Goal: Transaction & Acquisition: Book appointment/travel/reservation

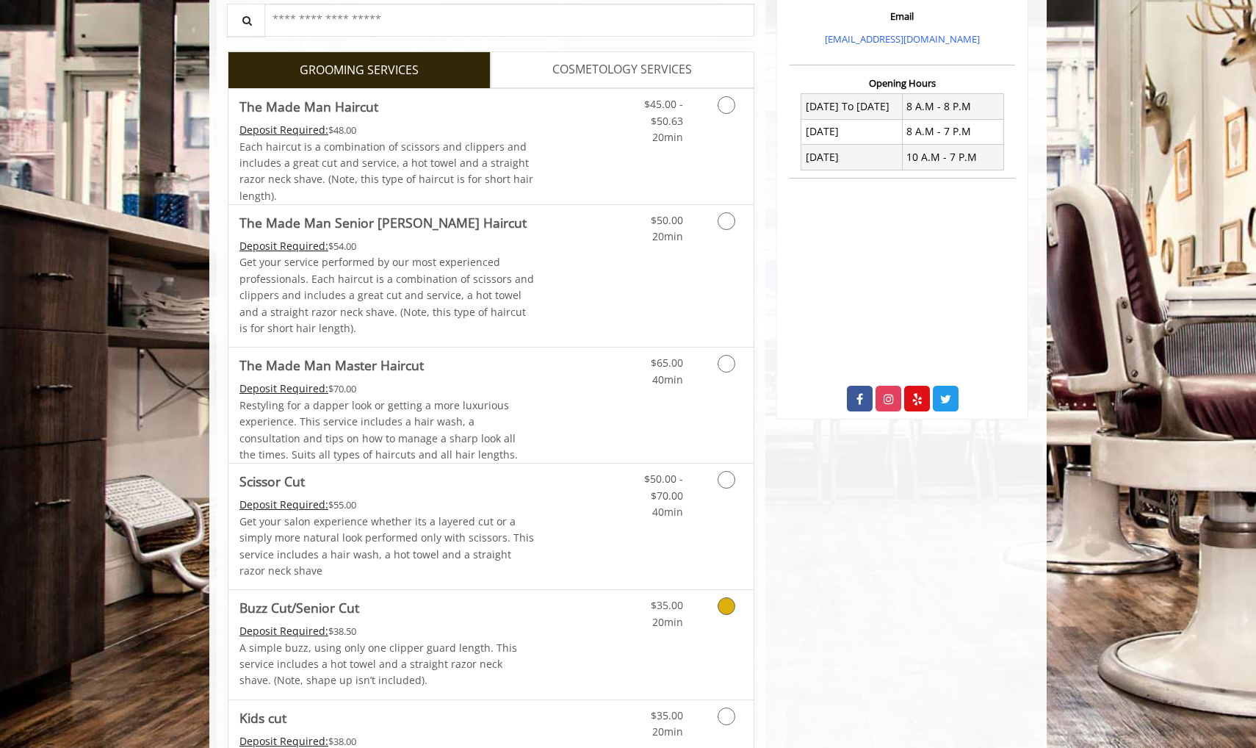
scroll to position [261, 0]
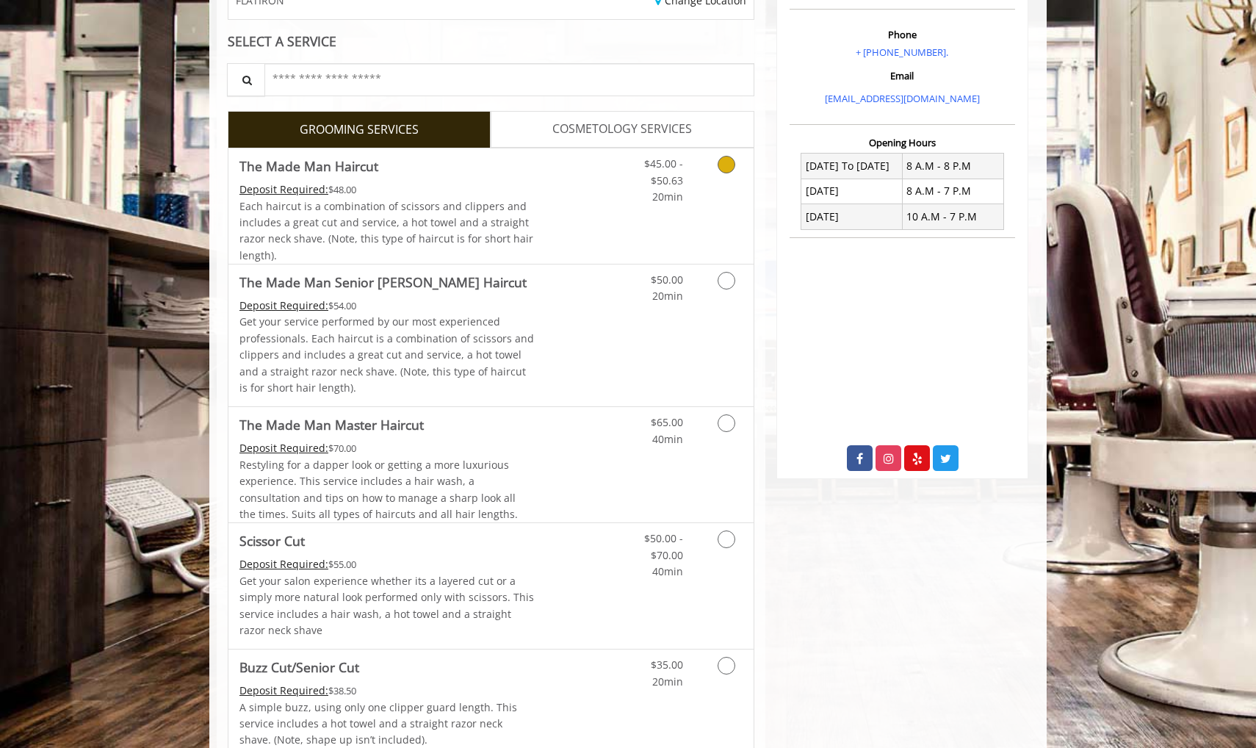
click at [719, 165] on icon "Grooming services" at bounding box center [727, 165] width 18 height 18
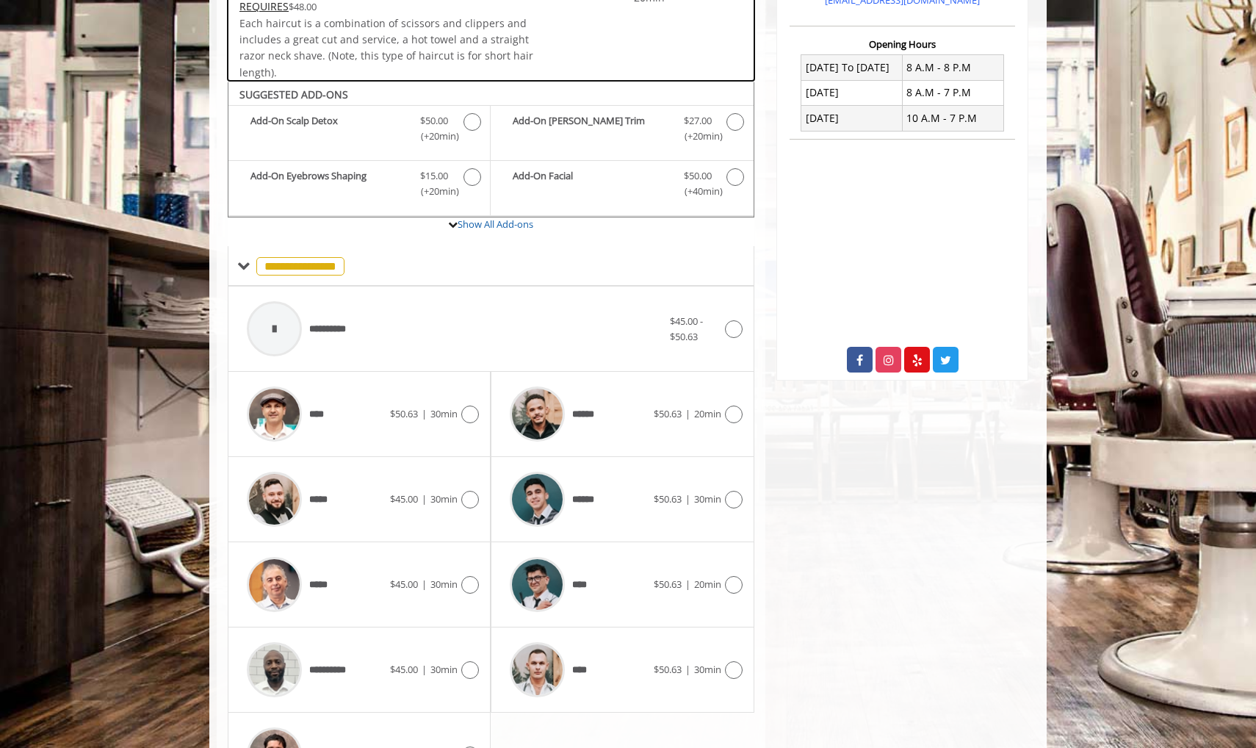
scroll to position [436, 0]
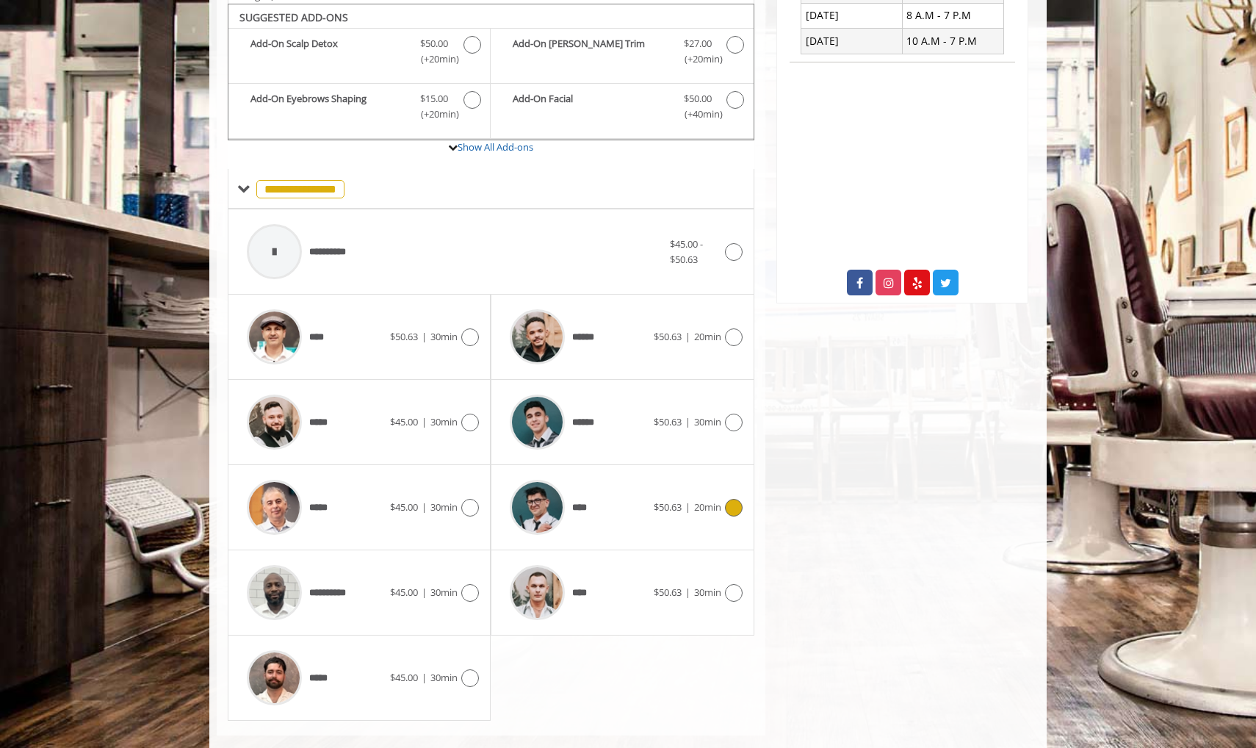
click at [656, 500] on span "$50.63" at bounding box center [668, 506] width 28 height 13
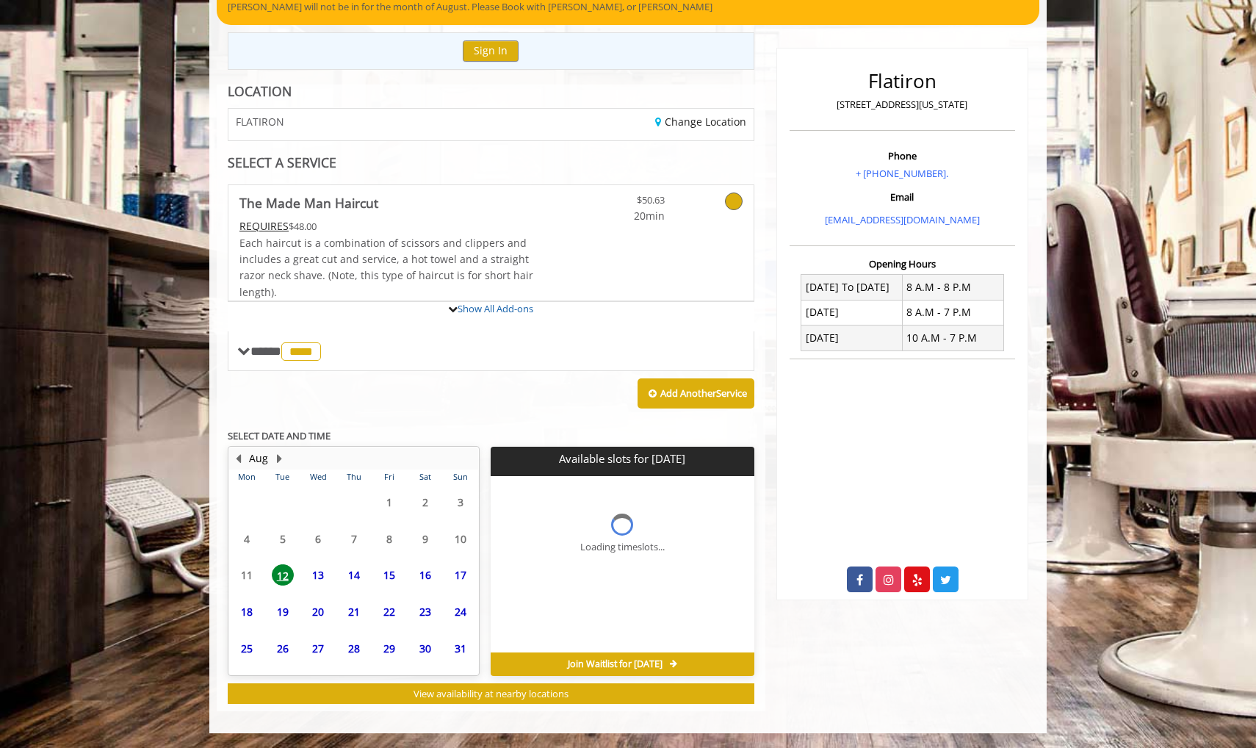
scroll to position [134, 0]
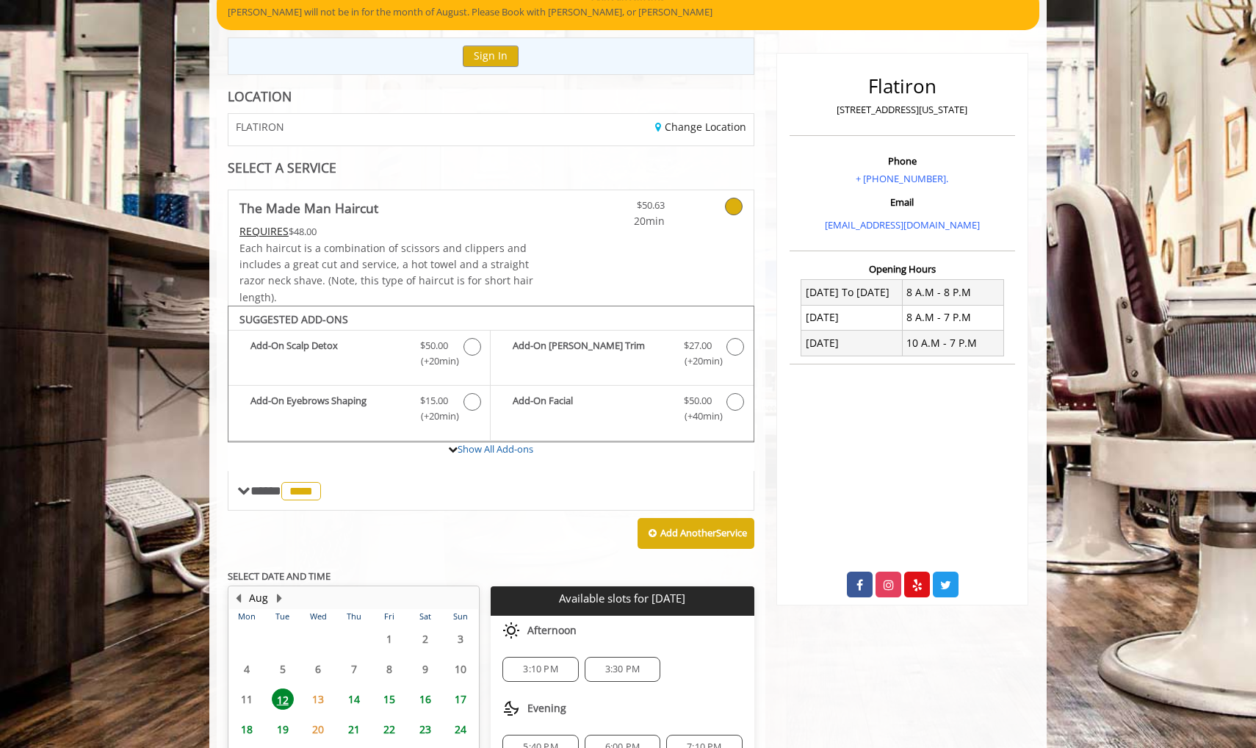
click at [322, 694] on span "13" at bounding box center [318, 698] width 22 height 21
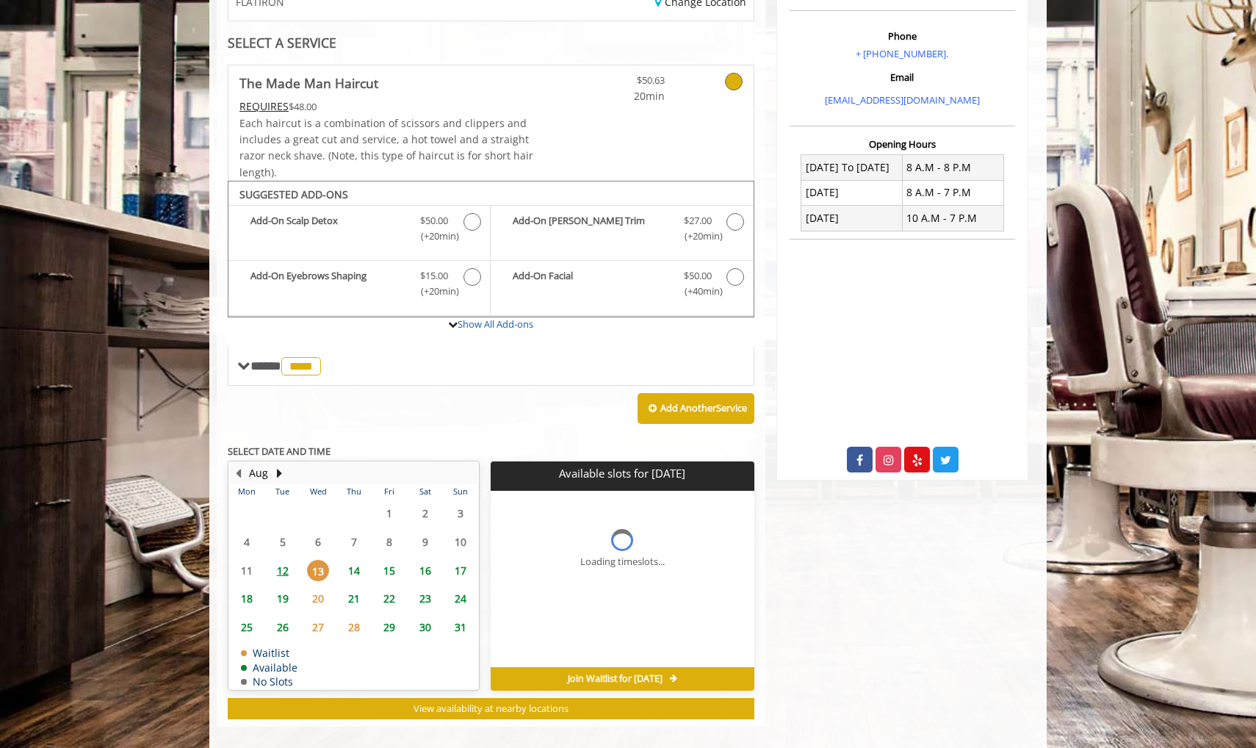
scroll to position [267, 0]
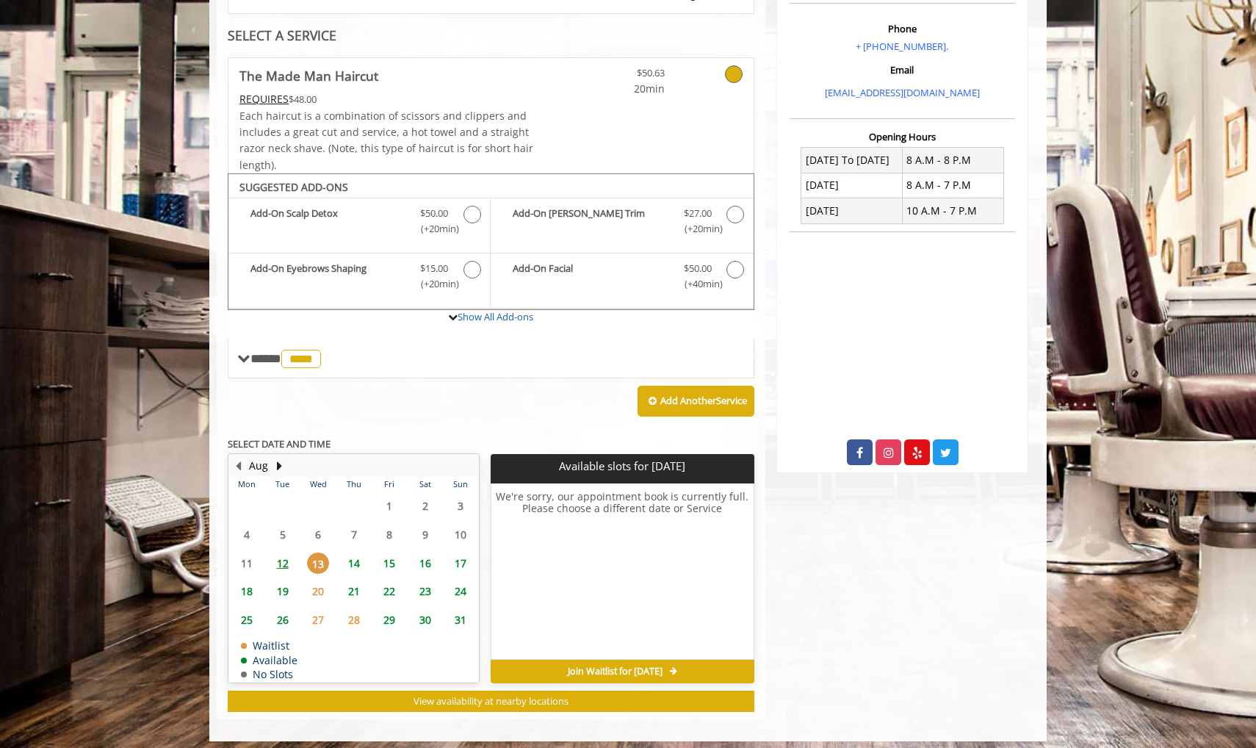
click at [275, 552] on span "12" at bounding box center [283, 562] width 22 height 21
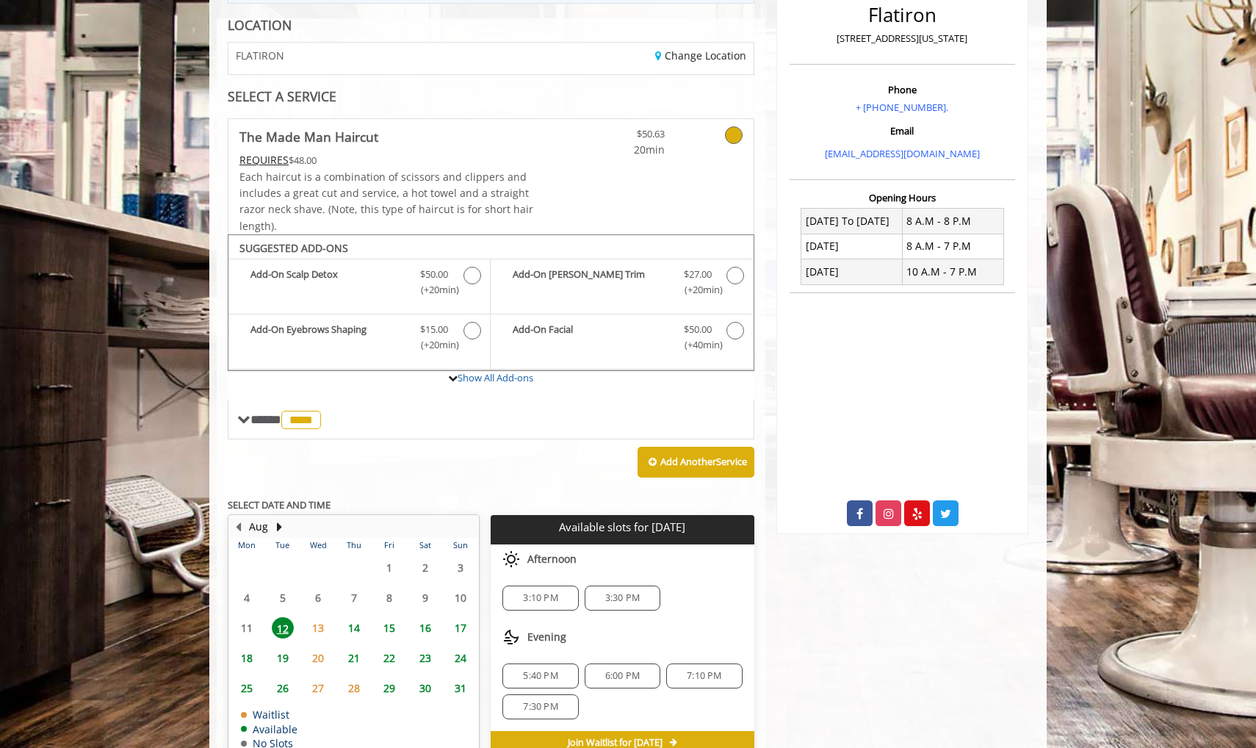
scroll to position [207, 0]
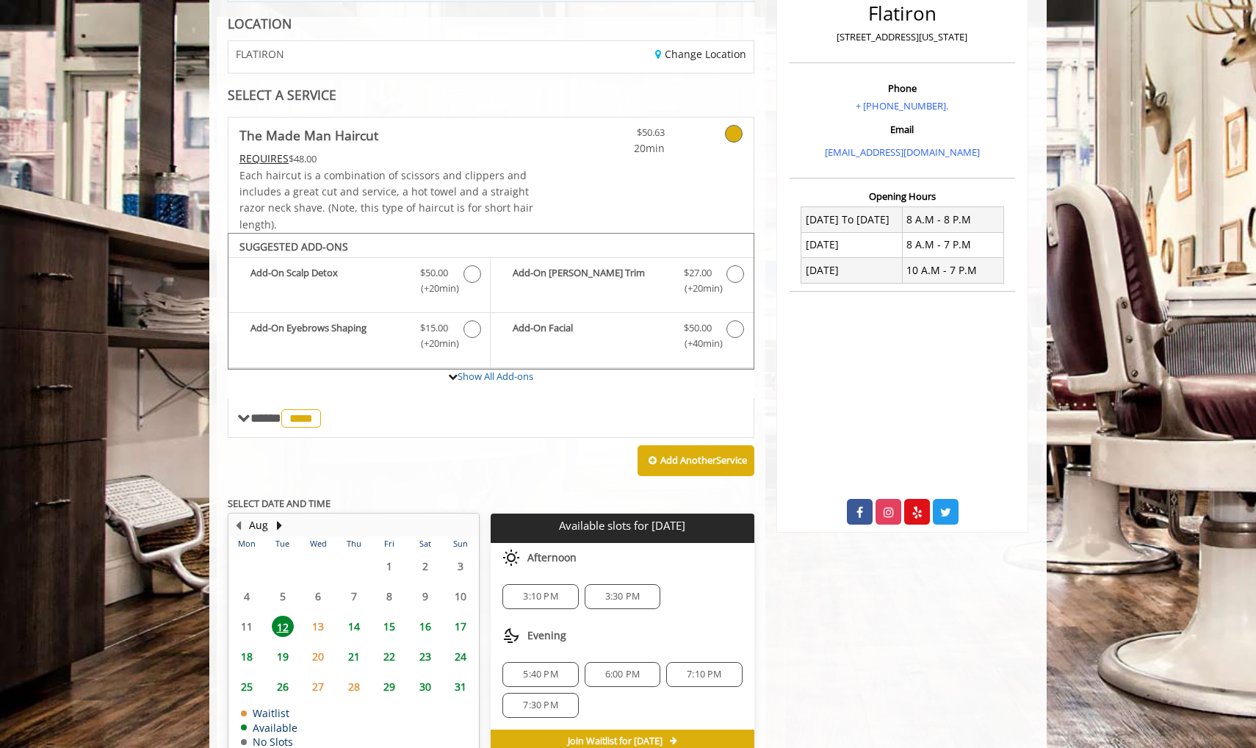
click at [539, 704] on span "7:30 PM" at bounding box center [540, 705] width 35 height 12
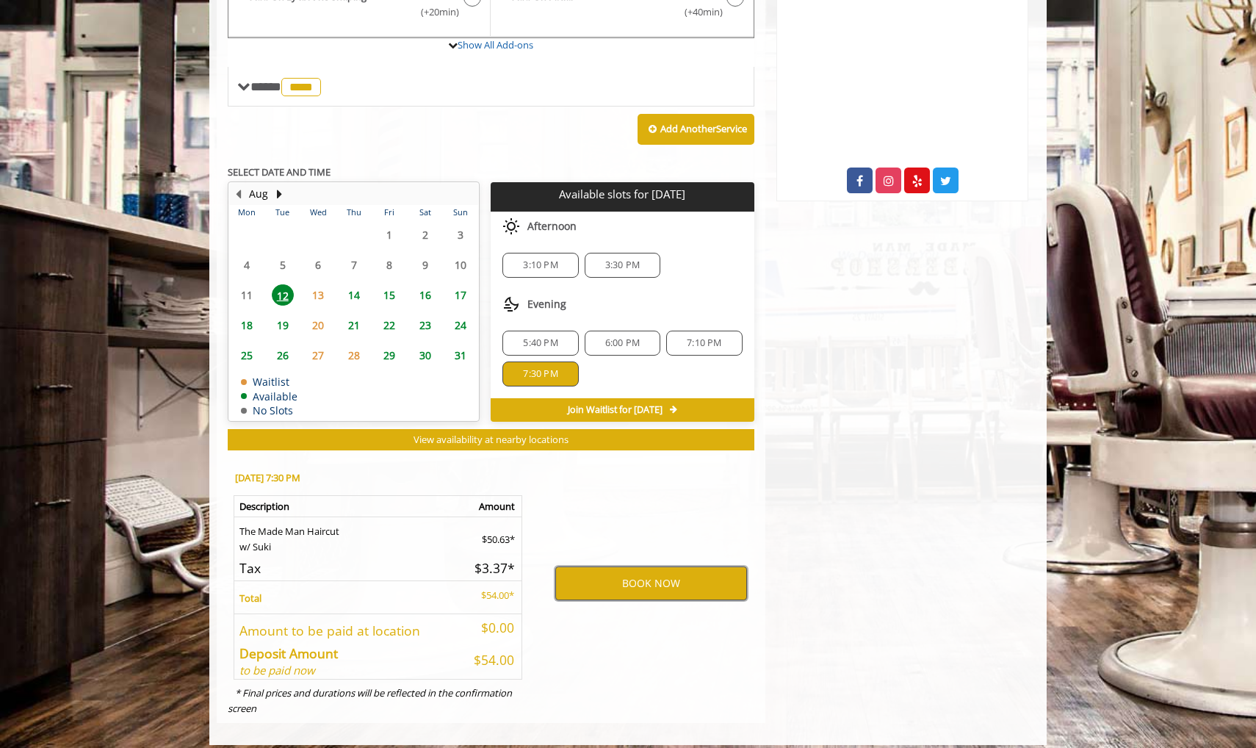
click at [676, 579] on button "BOOK NOW" at bounding box center [651, 583] width 192 height 34
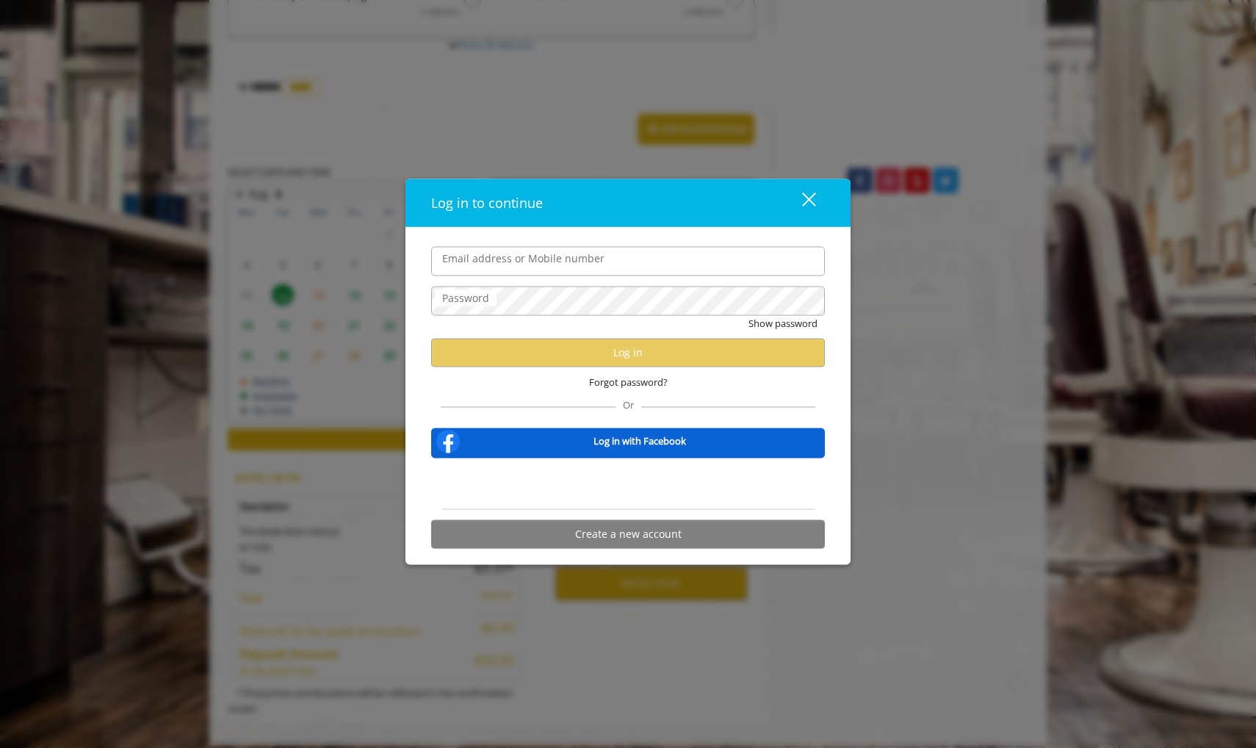
click at [652, 483] on div "Sign in with Google. Opens in new tab" at bounding box center [628, 483] width 135 height 32
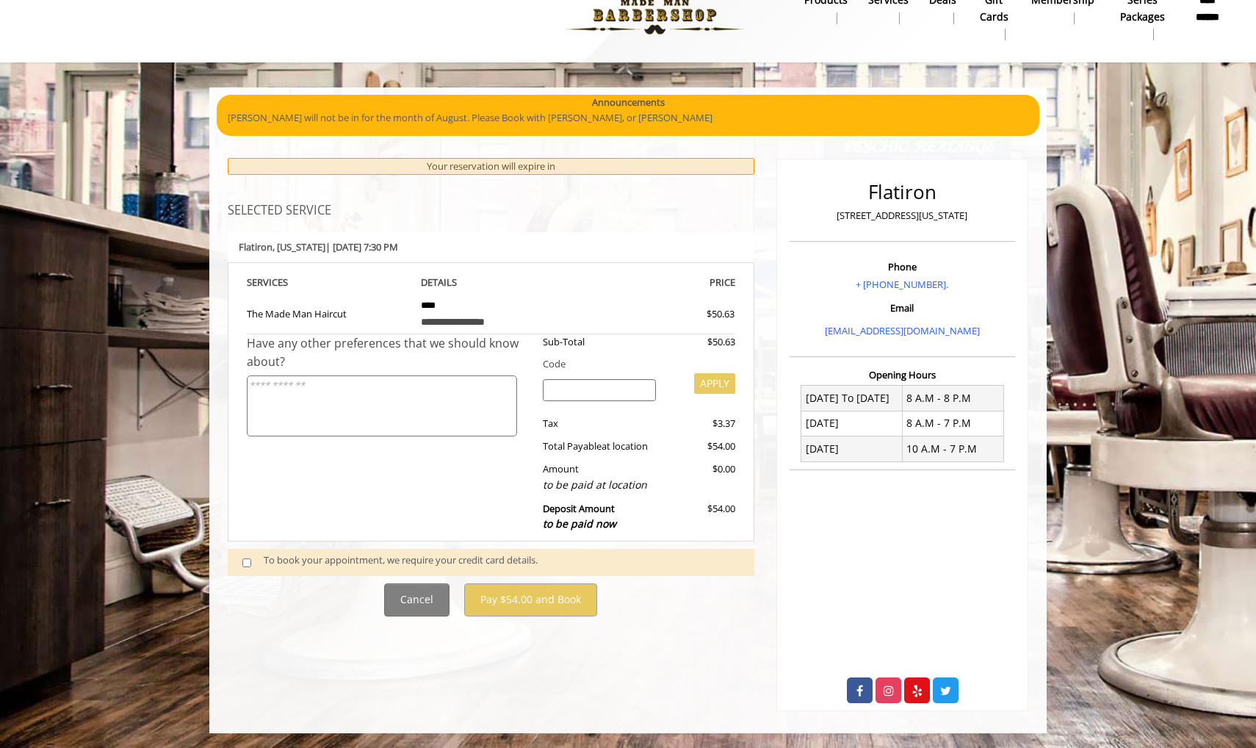
scroll to position [0, 0]
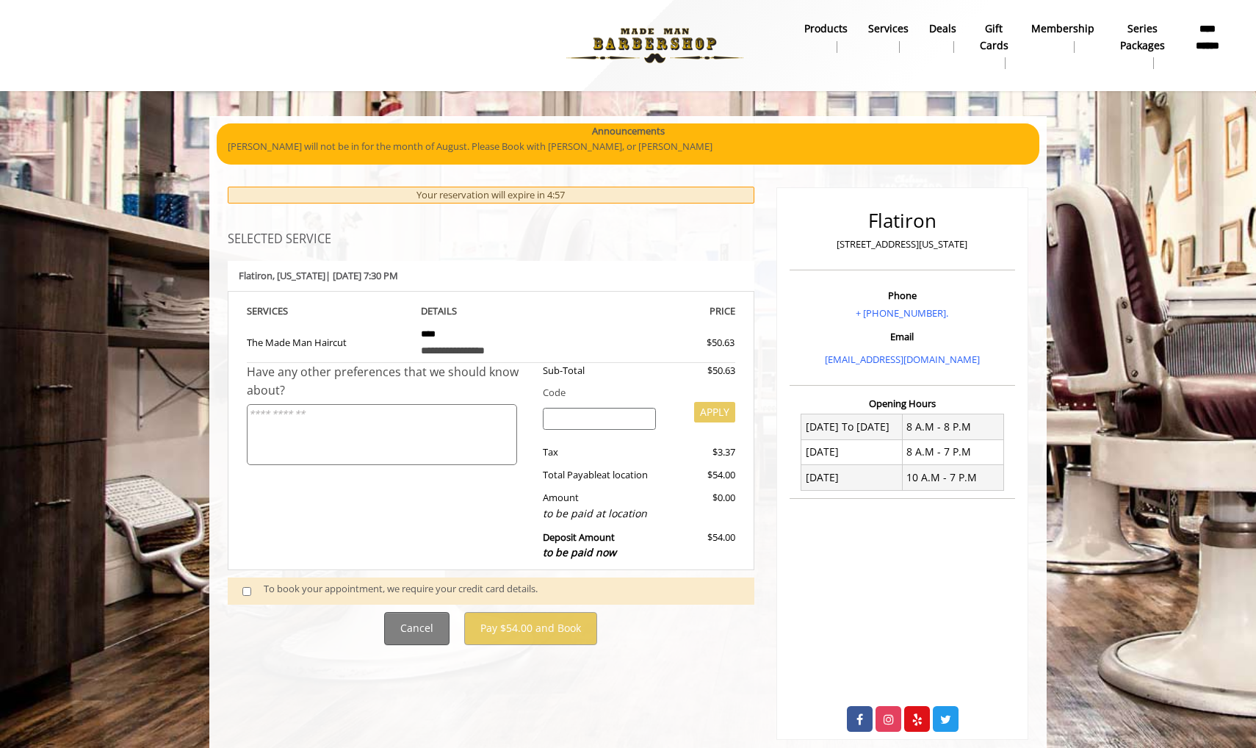
click at [431, 615] on button "Cancel" at bounding box center [416, 628] width 65 height 33
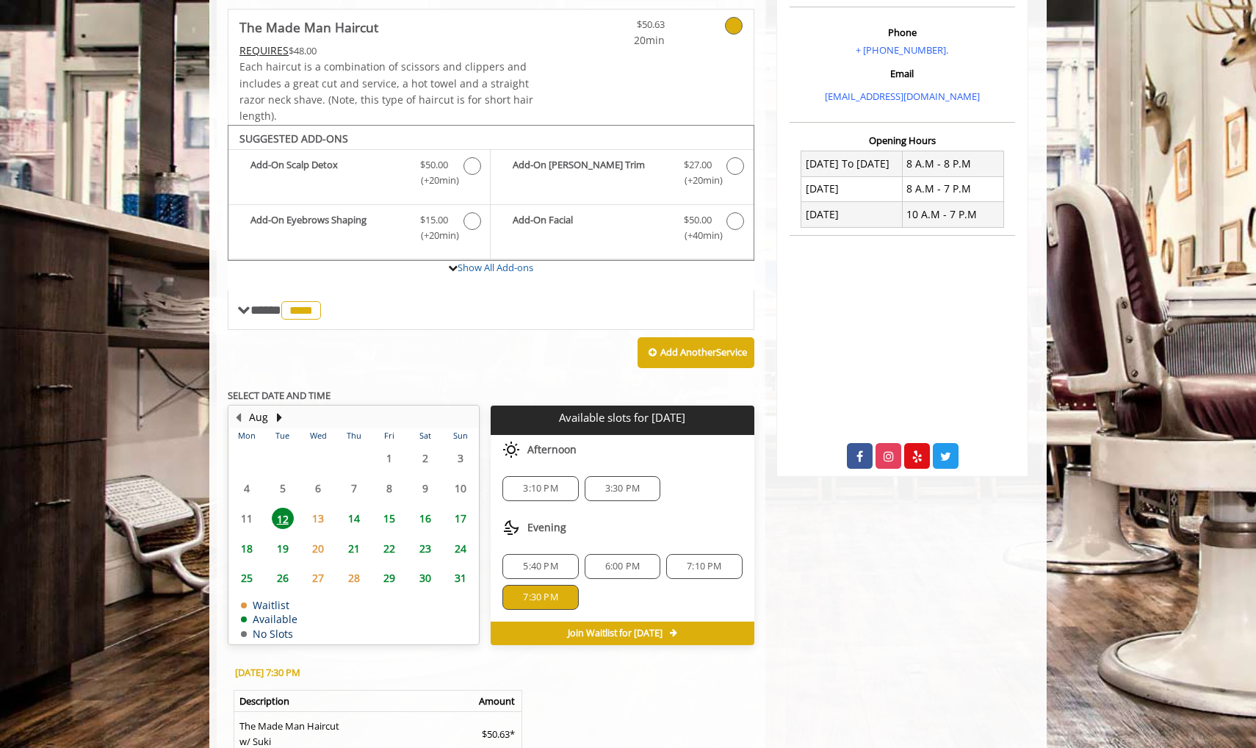
scroll to position [345, 0]
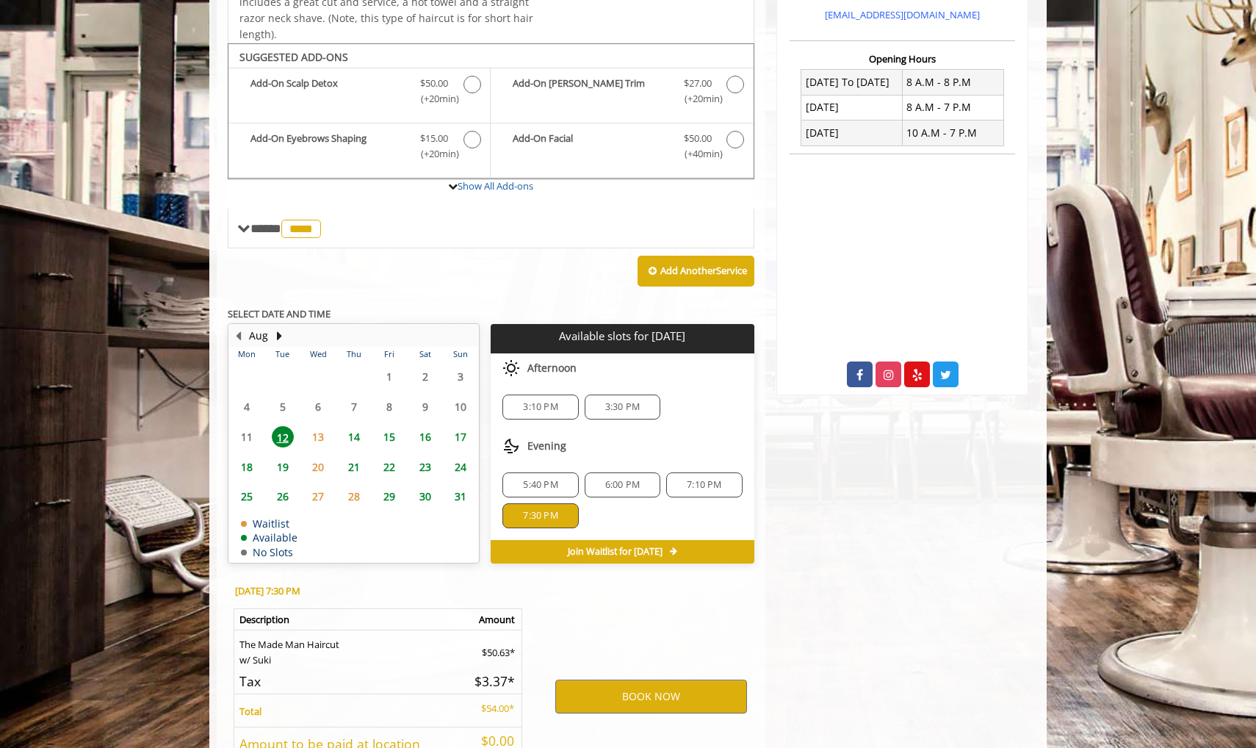
click at [319, 430] on span "13" at bounding box center [318, 436] width 22 height 21
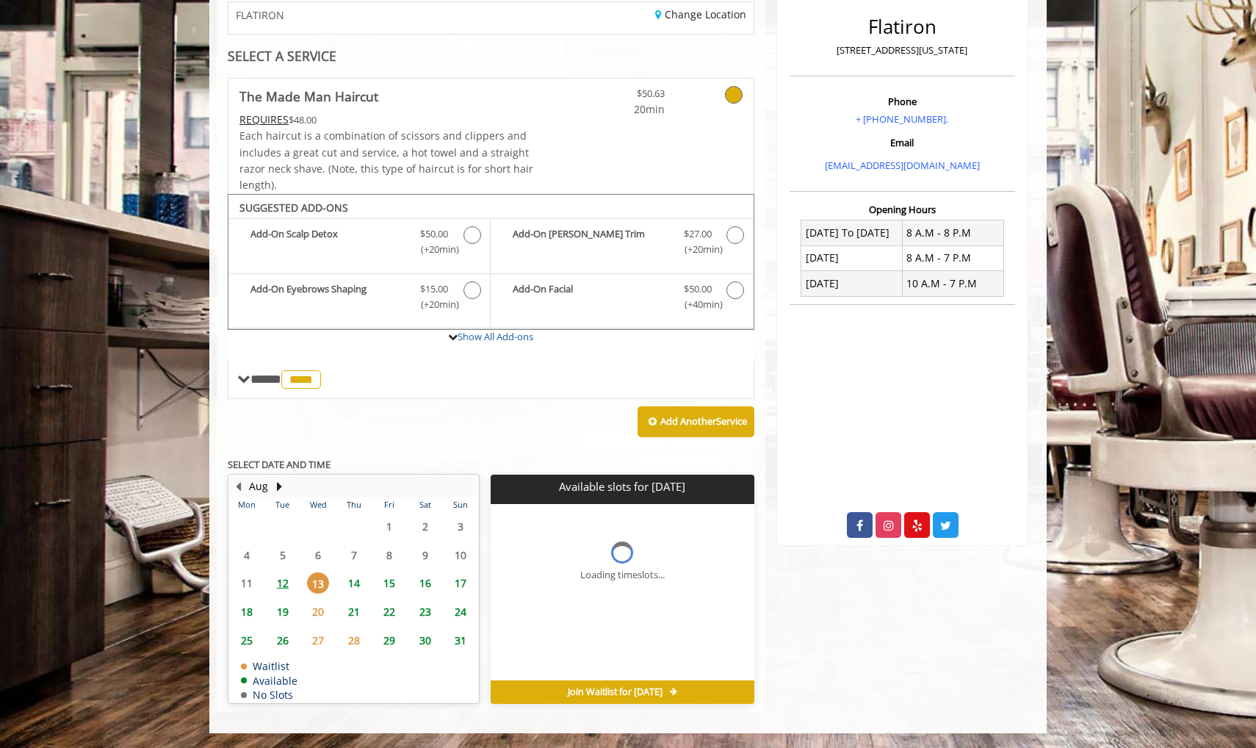
scroll to position [187, 0]
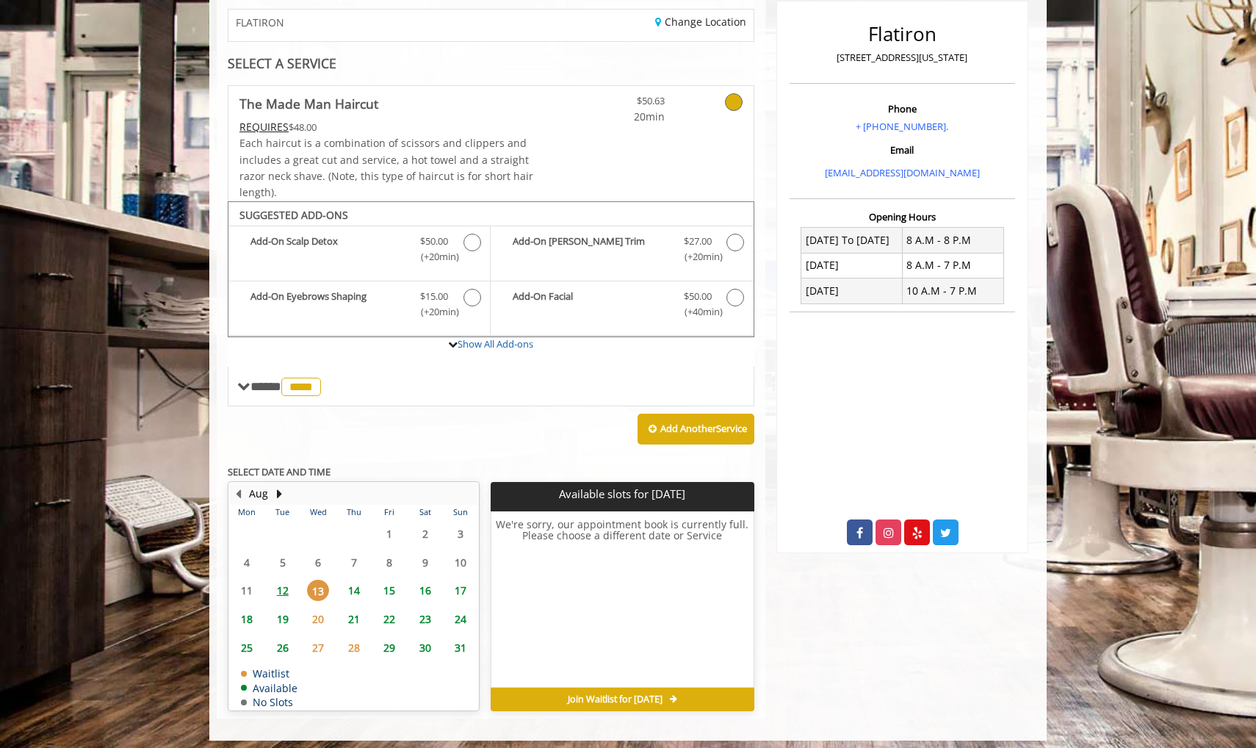
click at [278, 589] on span "12" at bounding box center [283, 590] width 22 height 21
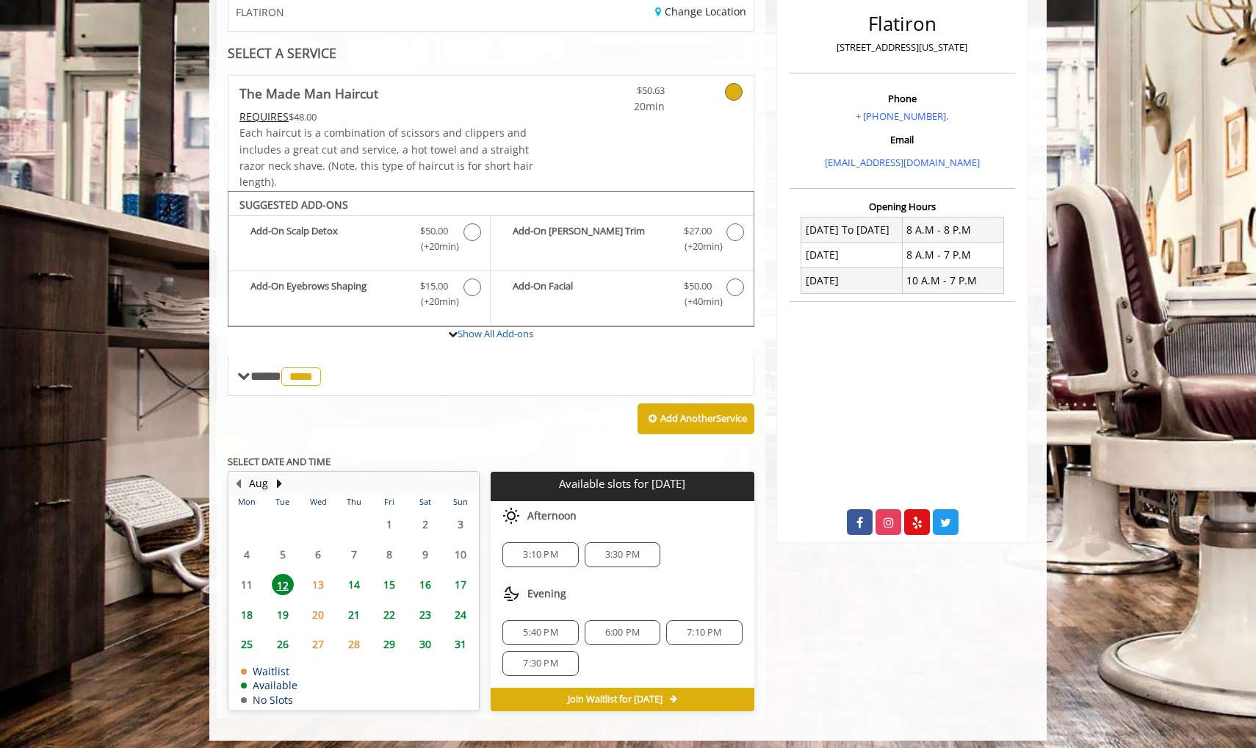
click at [560, 657] on span "7:30 PM" at bounding box center [540, 663] width 62 height 12
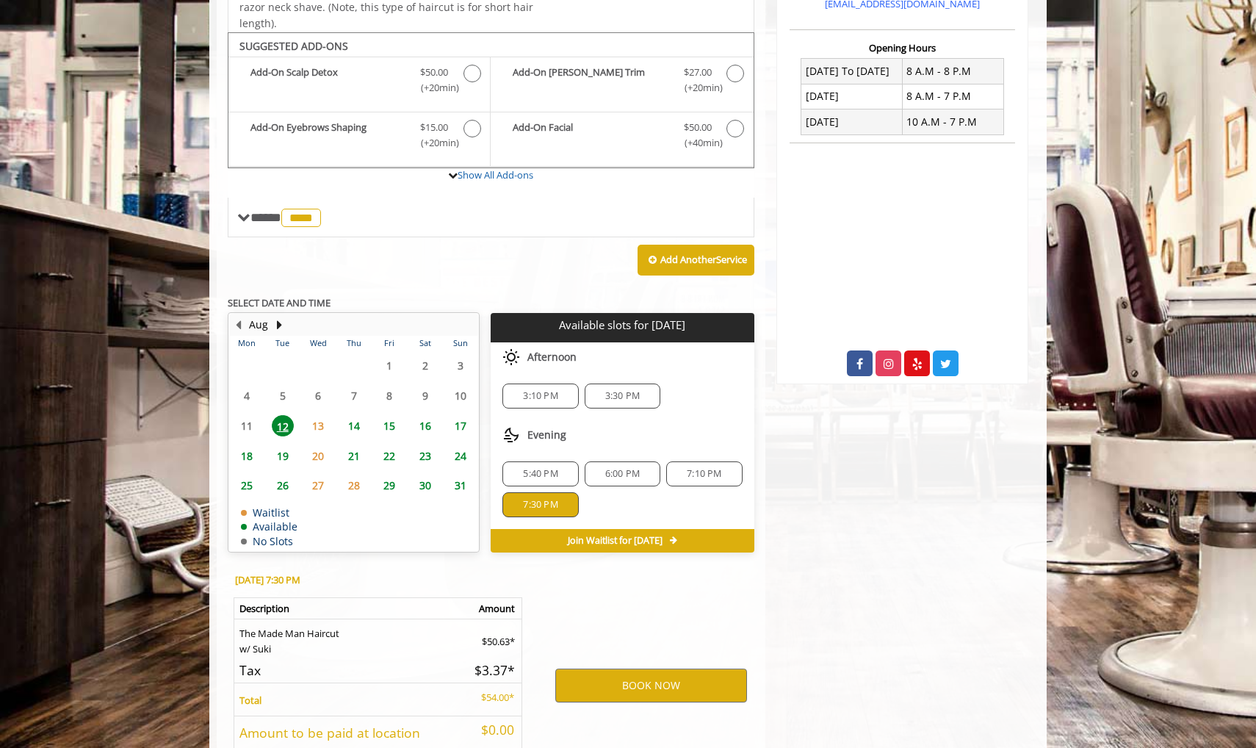
scroll to position [458, 0]
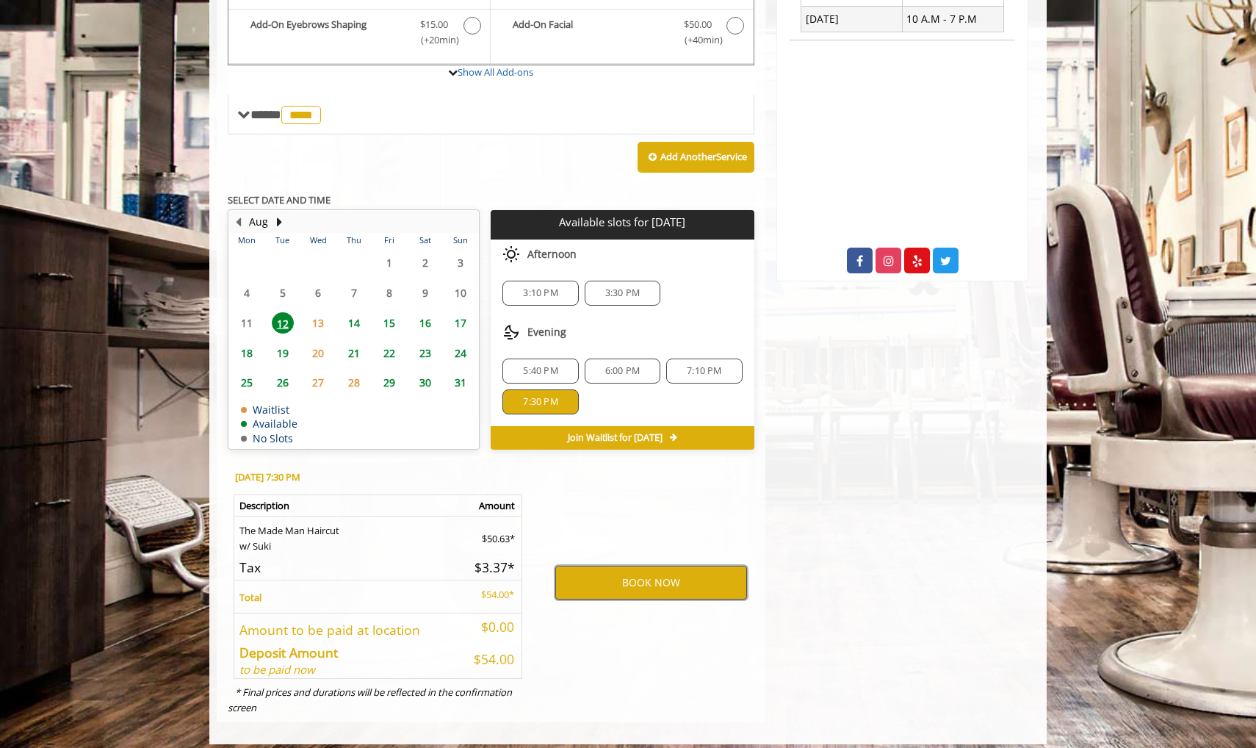
click at [632, 574] on button "BOOK NOW" at bounding box center [651, 583] width 192 height 34
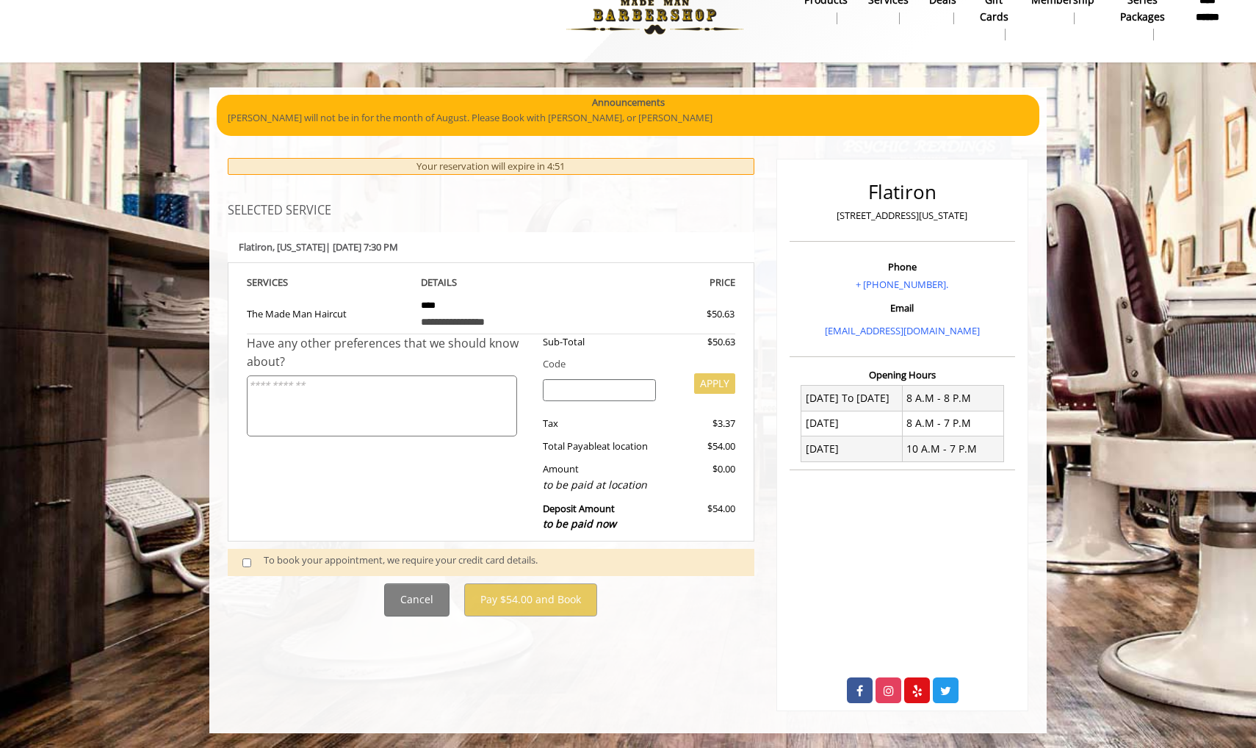
scroll to position [22, 0]
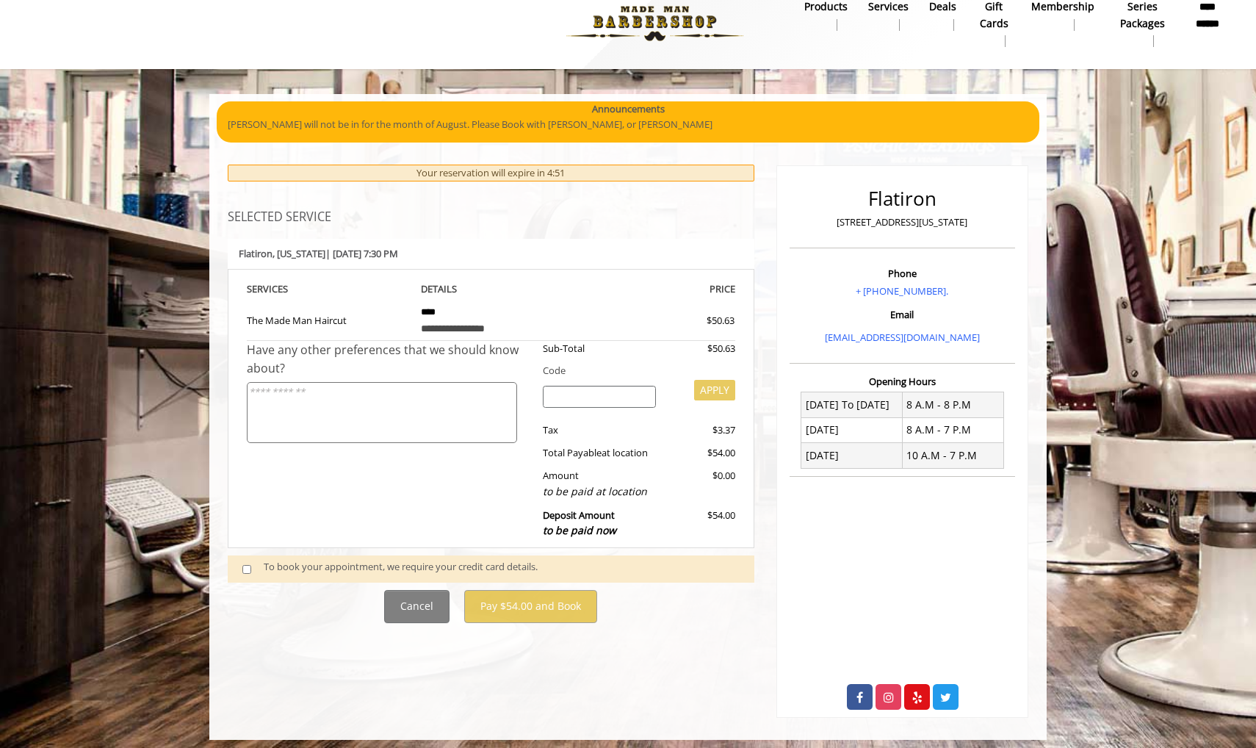
click at [252, 564] on span at bounding box center [252, 568] width 43 height 19
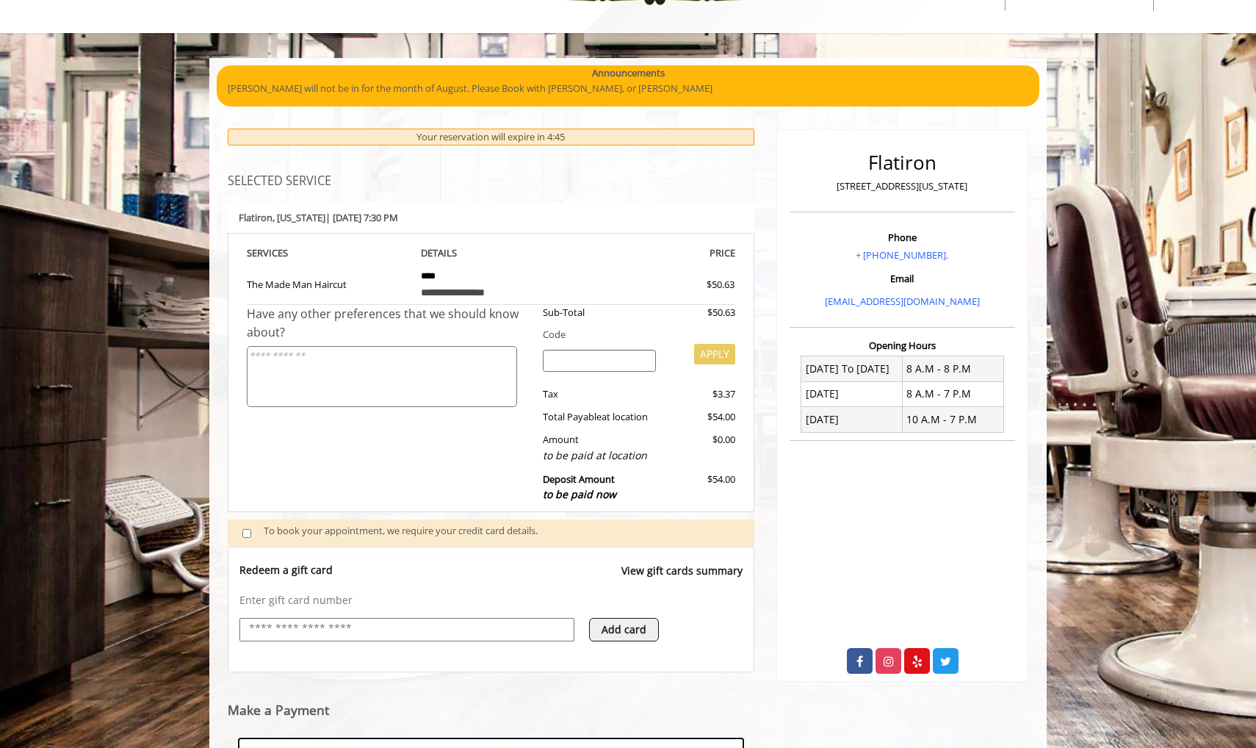
click at [321, 620] on input "text" at bounding box center [407, 629] width 319 height 18
click at [311, 620] on input "text" at bounding box center [407, 629] width 319 height 18
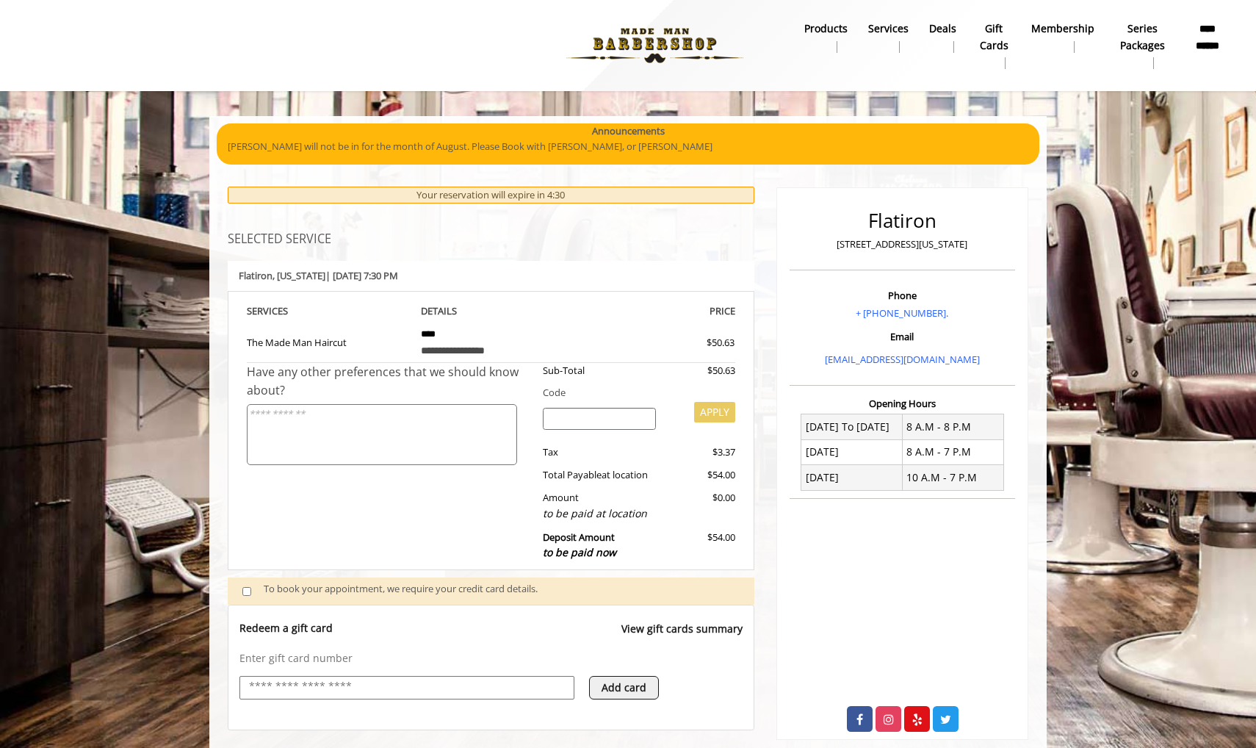
scroll to position [0, 0]
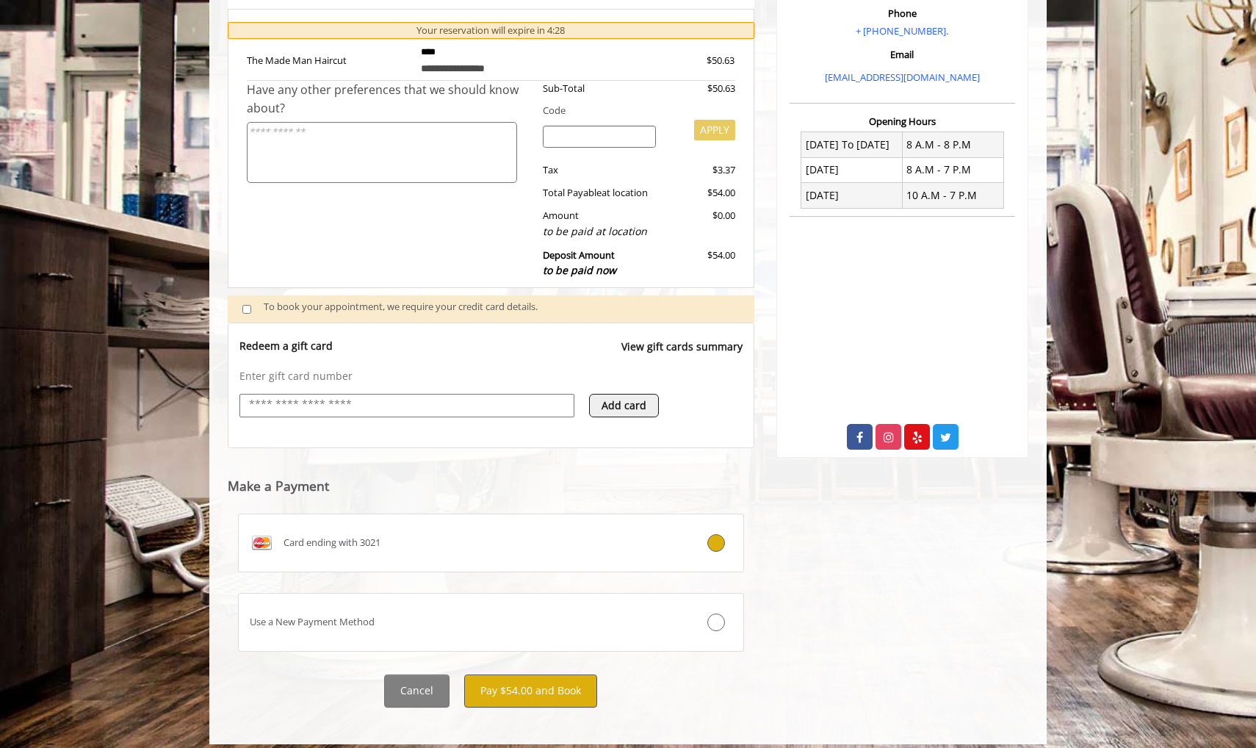
click at [534, 681] on button "Pay $54.00 and Book" at bounding box center [530, 690] width 133 height 33
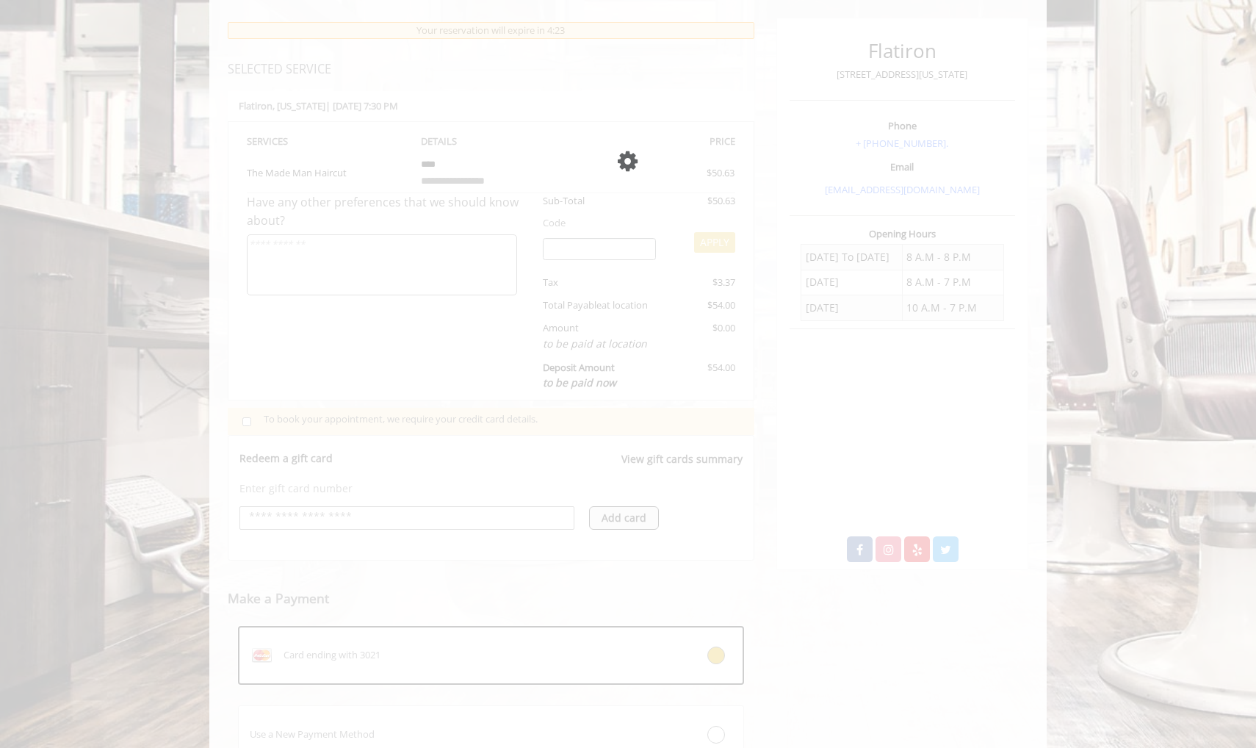
scroll to position [164, 0]
